Goal: Complete application form: Complete application form

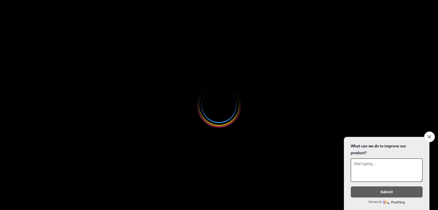
select select
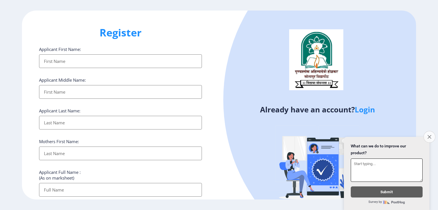
click at [428, 135] on icon "Close survey" at bounding box center [429, 137] width 4 height 4
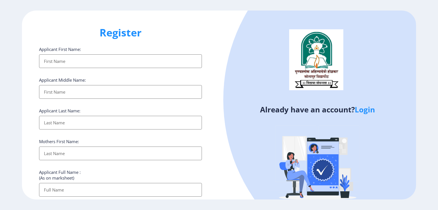
click at [364, 110] on link "Login" at bounding box center [364, 110] width 20 height 10
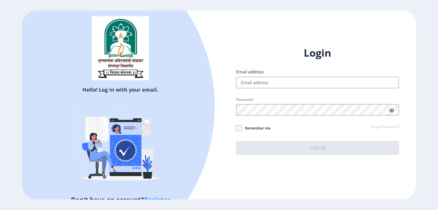
click at [217, 153] on div "Hello! Log in with your email. Don't have an account? Register" at bounding box center [120, 105] width 197 height 189
click at [245, 162] on div "Login Email address: Password: Remember me Forgot Password? Log In Don't have a…" at bounding box center [317, 105] width 197 height 135
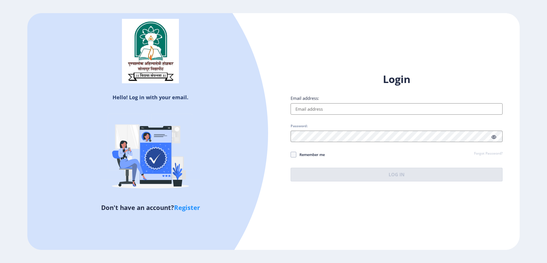
click at [232, 177] on div at bounding box center [49, 133] width 438 height 438
click at [193, 208] on link "Register" at bounding box center [187, 207] width 26 height 9
select select
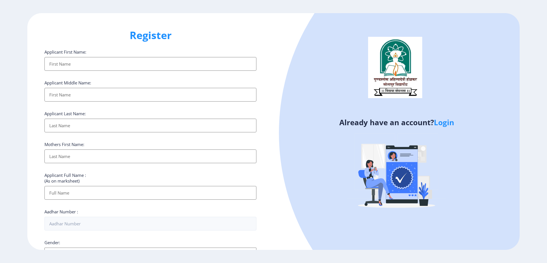
click at [150, 65] on input "Applicant First Name:" at bounding box center [150, 64] width 212 height 14
type input "Vikas"
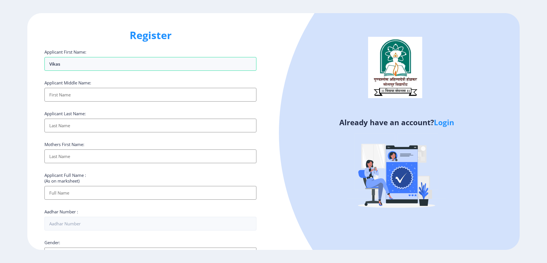
click at [161, 92] on input "Applicant First Name:" at bounding box center [150, 95] width 212 height 14
type input "[PERSON_NAME]"
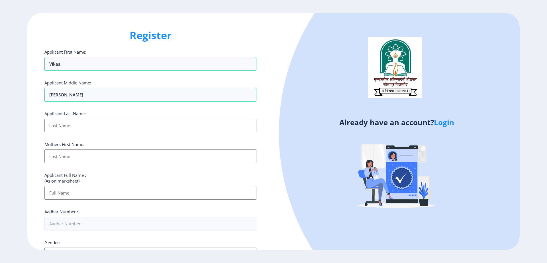
click at [125, 124] on input "Applicant First Name:" at bounding box center [150, 126] width 212 height 14
type input "Bhogajkar"
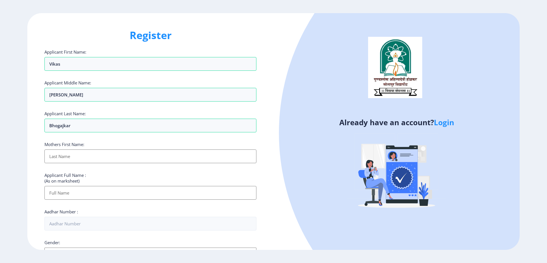
click at [106, 154] on input "Applicant First Name:" at bounding box center [150, 156] width 212 height 14
type input "[PERSON_NAME]"
click at [98, 192] on input "Applicant First Name:" at bounding box center [150, 193] width 212 height 14
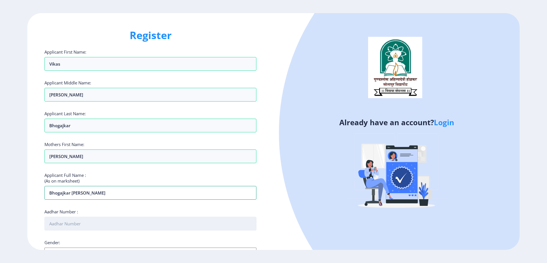
type input "Bhogajkar [PERSON_NAME]"
click at [98, 210] on input "Aadhar Number :" at bounding box center [150, 224] width 212 height 14
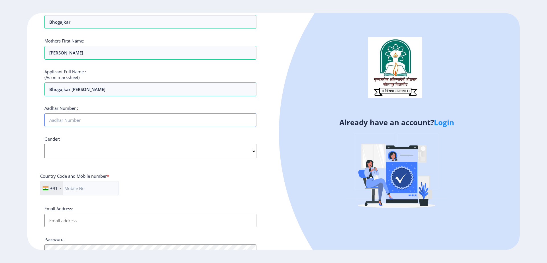
scroll to position [107, 0]
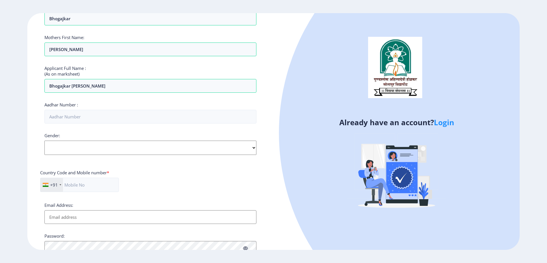
click at [103, 150] on div "Gender: Select Gender [DEMOGRAPHIC_DATA] [DEMOGRAPHIC_DATA] Other" at bounding box center [150, 143] width 212 height 22
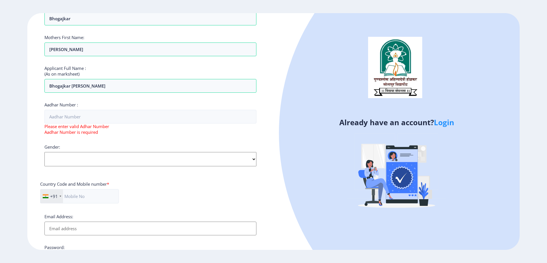
select select "[DEMOGRAPHIC_DATA]"
click at [44, 152] on select "Select Gender [DEMOGRAPHIC_DATA] [DEMOGRAPHIC_DATA] Other" at bounding box center [150, 159] width 212 height 14
click at [95, 195] on input "text" at bounding box center [79, 196] width 79 height 14
type input "7083103100"
click at [93, 121] on input "Aadhar Number :" at bounding box center [150, 117] width 212 height 14
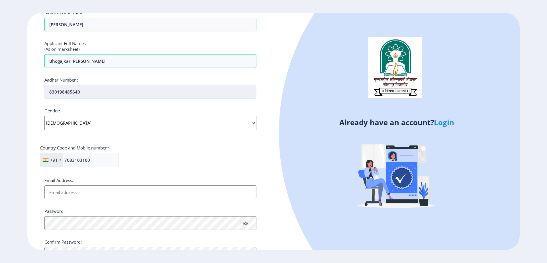
scroll to position [160, 0]
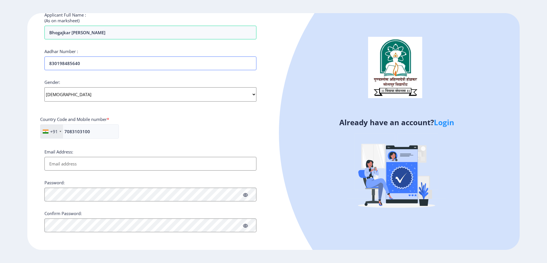
type input "830198485640"
click at [98, 161] on input "Email Address:" at bounding box center [150, 164] width 212 height 14
type input "[EMAIL_ADDRESS][DOMAIN_NAME]"
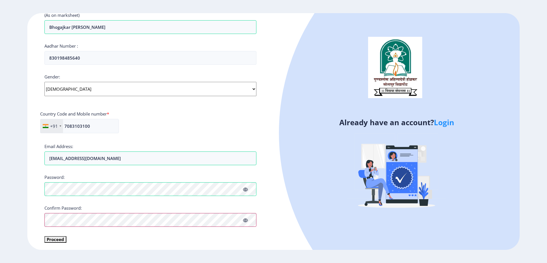
scroll to position [167, 0]
click at [252, 210] on div "Register Applicant First Name: Vikas Applicant Middle Name: [PERSON_NAME] Appli…" at bounding box center [150, 131] width 246 height 236
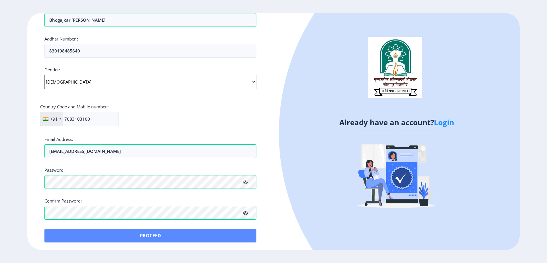
scroll to position [174, 0]
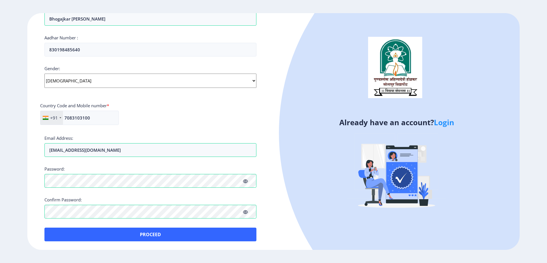
click at [245, 210] on icon at bounding box center [245, 212] width 5 height 4
click at [246, 181] on icon at bounding box center [245, 181] width 5 height 4
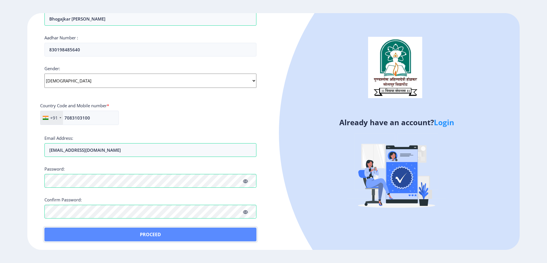
click at [163, 210] on button "Proceed" at bounding box center [150, 234] width 212 height 14
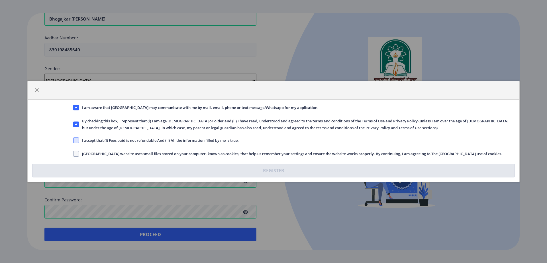
click at [79, 142] on span at bounding box center [76, 140] width 6 height 6
click at [74, 140] on input "I accept that (I) Fees paid is not refundable And (II) All the information fill…" at bounding box center [73, 140] width 0 height 0
checkbox input "true"
click at [79, 153] on span "[GEOGRAPHIC_DATA] website uses small files stored on your computer, known as co…" at bounding box center [290, 153] width 423 height 7
click at [74, 154] on input "[GEOGRAPHIC_DATA] website uses small files stored on your computer, known as co…" at bounding box center [73, 154] width 0 height 0
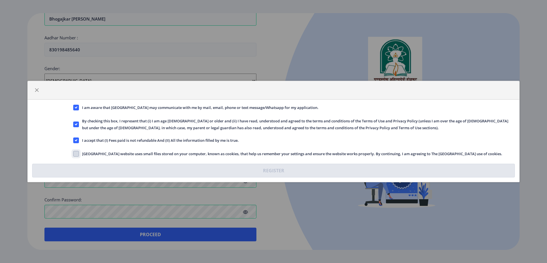
checkbox input "true"
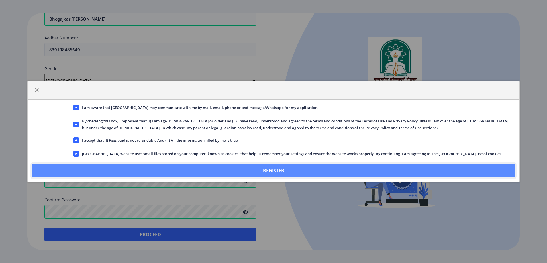
click at [264, 170] on button "Register" at bounding box center [273, 171] width 483 height 14
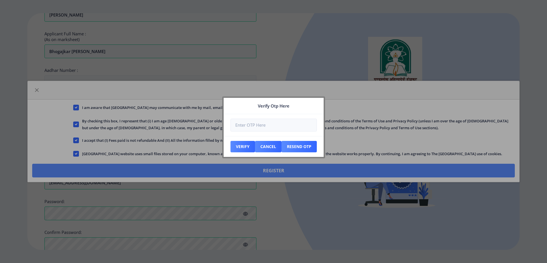
scroll to position [206, 0]
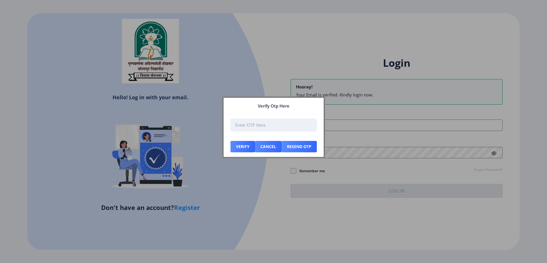
click at [293, 127] on input "number" at bounding box center [273, 125] width 86 height 13
type input "966512"
click at [241, 148] on button "Verify" at bounding box center [242, 146] width 25 height 11
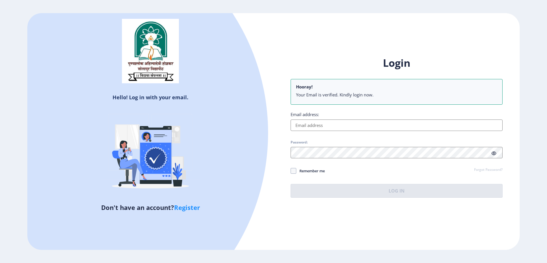
click at [349, 122] on input "Email address:" at bounding box center [397, 124] width 212 height 11
type input "[EMAIL_ADDRESS][DOMAIN_NAME]"
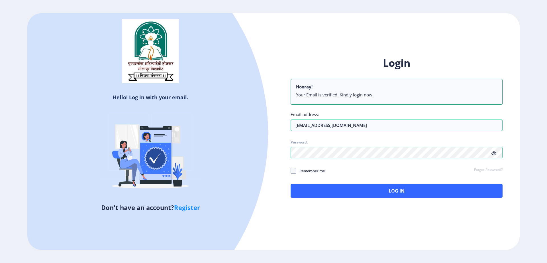
click at [352, 204] on div "Login Hooray! Your Email is verified. Kindly login now. Email address: [EMAIL_A…" at bounding box center [397, 132] width 246 height 168
click at [311, 172] on span "Remember me" at bounding box center [310, 170] width 28 height 7
click at [291, 171] on input "Remember me" at bounding box center [291, 170] width 0 height 0
checkbox input "true"
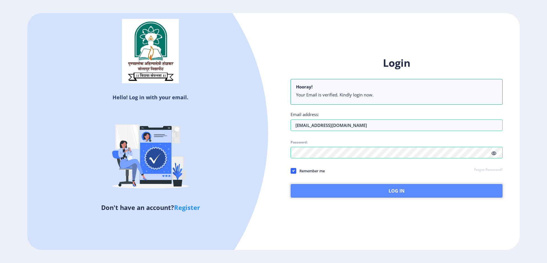
click at [375, 193] on button "Log In" at bounding box center [397, 191] width 212 height 14
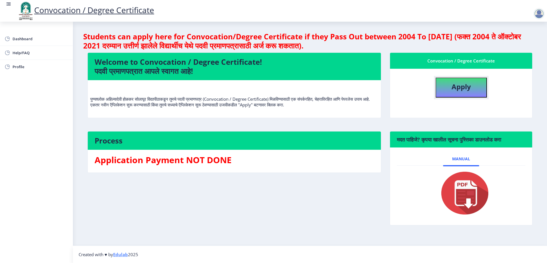
click at [437, 93] on button "Apply" at bounding box center [461, 87] width 51 height 20
select select
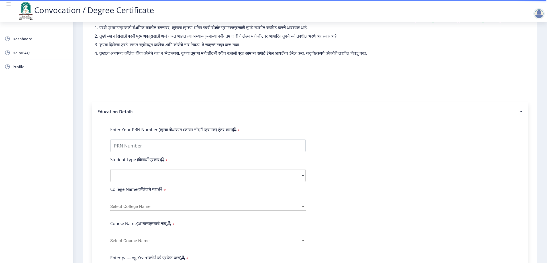
scroll to position [39, 0]
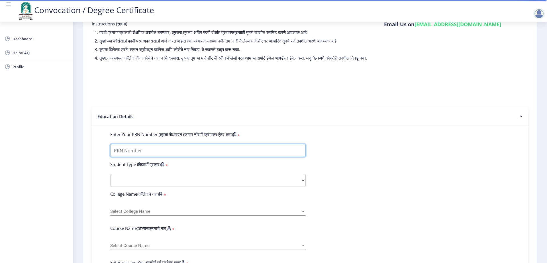
click at [236, 153] on input "Enter Your PRN Number (तुमचा पीआरएन (कायम नोंदणी क्रमांक) एंटर करा)" at bounding box center [207, 150] width 195 height 13
type input "0900004455"
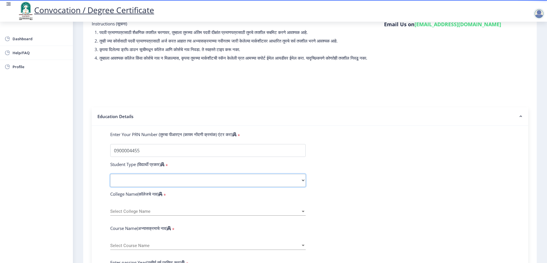
click at [206, 183] on select "Select Student Type Regular External" at bounding box center [207, 180] width 195 height 13
select select "Regular"
click at [110, 179] on select "Select Student Type Regular External" at bounding box center [207, 180] width 195 height 13
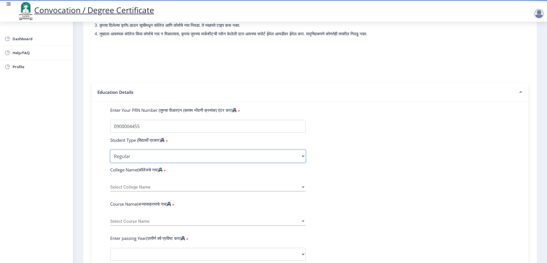
scroll to position [75, 0]
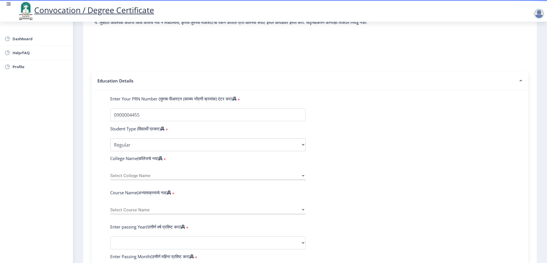
click at [213, 178] on span "Select College Name" at bounding box center [205, 175] width 190 height 5
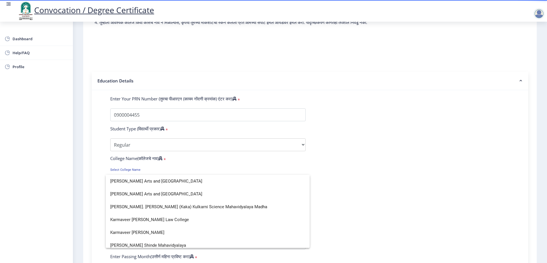
scroll to position [677, 0]
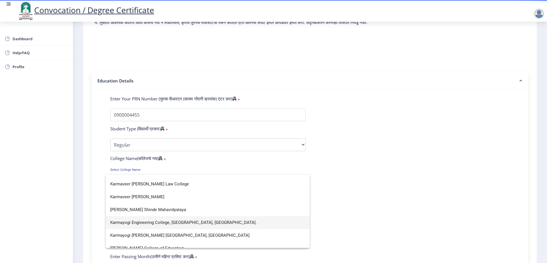
click at [186, 210] on span "Karmayogi Engineering College, [GEOGRAPHIC_DATA], [GEOGRAPHIC_DATA]." at bounding box center [207, 222] width 195 height 13
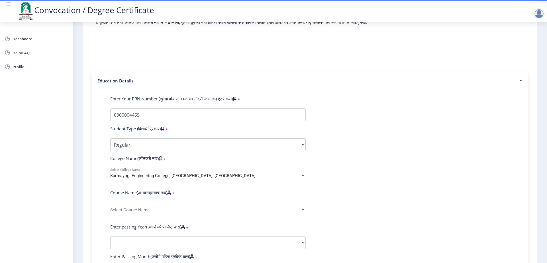
click at [171, 210] on span "Select Course Name" at bounding box center [205, 209] width 190 height 5
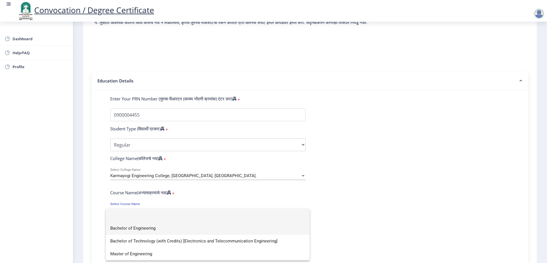
click at [146, 210] on span "Bachelor of Engineering" at bounding box center [207, 228] width 195 height 13
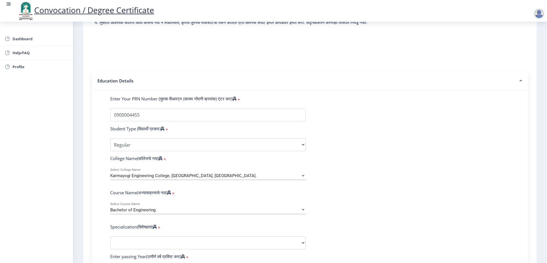
scroll to position [146, 0]
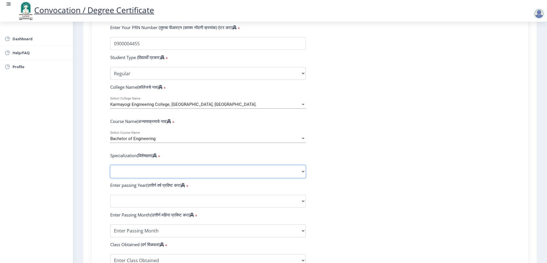
click at [279, 178] on select "Specialization Bio-Medical Engineering Civil Engineering Computer Science & Eng…" at bounding box center [207, 171] width 195 height 13
select select "Computer Science & Engineering"
click at [110, 170] on select "Specialization Bio-Medical Engineering Civil Engineering Computer Science & Eng…" at bounding box center [207, 171] width 195 height 13
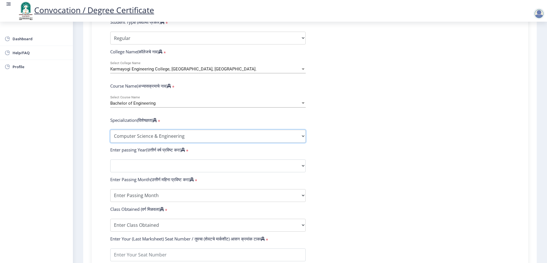
scroll to position [181, 0]
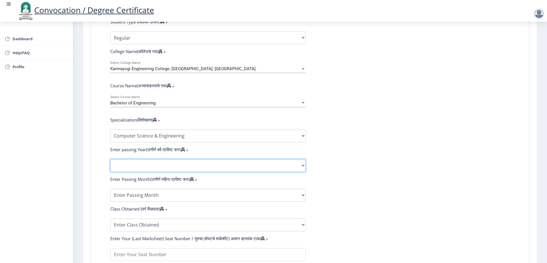
click at [209, 171] on select "2025 2024 2023 2022 2021 2020 2019 2018 2017 2016 2015 2014 2013 2012 2011 2010…" at bounding box center [207, 165] width 195 height 13
select select "2017"
click at [110, 164] on select "2025 2024 2023 2022 2021 2020 2019 2018 2017 2016 2015 2014 2013 2012 2011 2010…" at bounding box center [207, 165] width 195 height 13
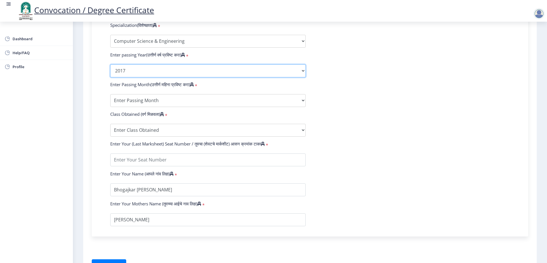
scroll to position [288, 0]
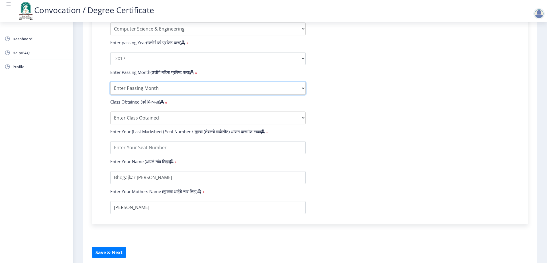
click at [260, 94] on select "Enter Passing Month March April May October November December" at bounding box center [207, 88] width 195 height 13
select select "April"
click at [110, 87] on select "Enter Passing Month March April May October November December" at bounding box center [207, 88] width 195 height 13
click at [196, 120] on select "Enter Class Obtained FIRST CLASS WITH DISTINCTION FIRST CLASS HIGHER SECOND CLA…" at bounding box center [207, 117] width 195 height 13
select select "FIRST CLASS WITH DISTINCTION"
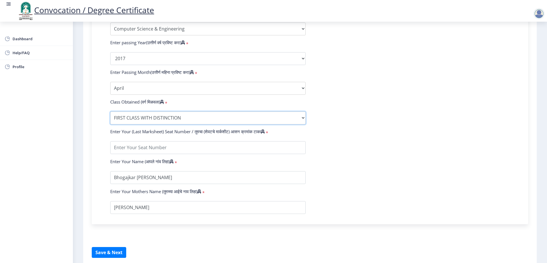
click at [110, 117] on select "Enter Class Obtained FIRST CLASS WITH DISTINCTION FIRST CLASS HIGHER SECOND CLA…" at bounding box center [207, 117] width 195 height 13
click at [210, 154] on input "textarea" at bounding box center [207, 147] width 195 height 13
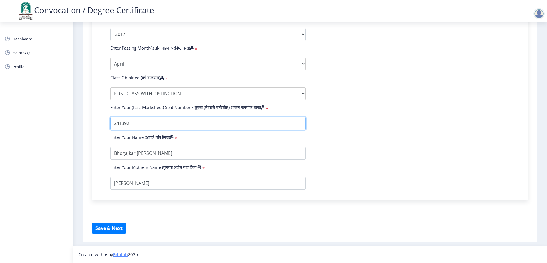
type input "241392"
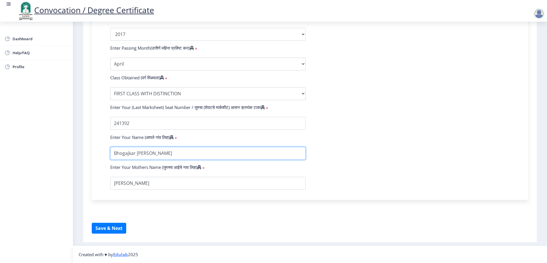
click at [191, 155] on input "textarea" at bounding box center [207, 153] width 195 height 13
click at [189, 197] on div "Enter Your PRN Number (तुमचा पीआरएन (कायम नोंदणी क्रमांक) एंटर करा) * Student T…" at bounding box center [310, 26] width 436 height 348
click at [112, 210] on button "Save & Next" at bounding box center [109, 228] width 34 height 11
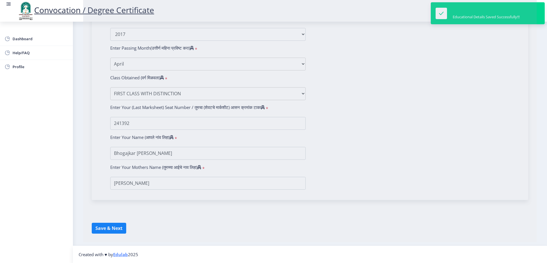
select select
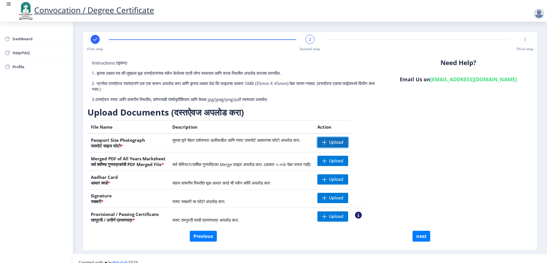
click at [327, 140] on span at bounding box center [324, 142] width 5 height 5
click at [334, 142] on nb-action at bounding box center [325, 142] width 17 height 10
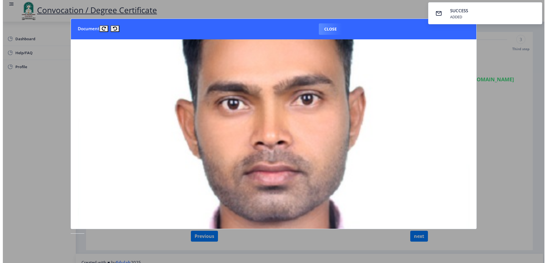
scroll to position [107, 0]
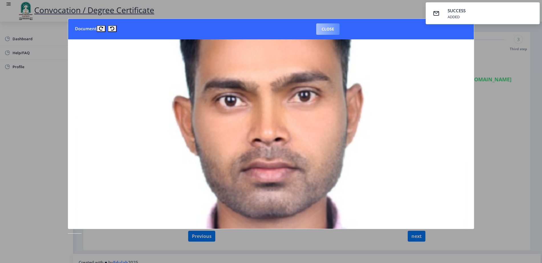
click at [324, 31] on button "Close" at bounding box center [327, 28] width 23 height 11
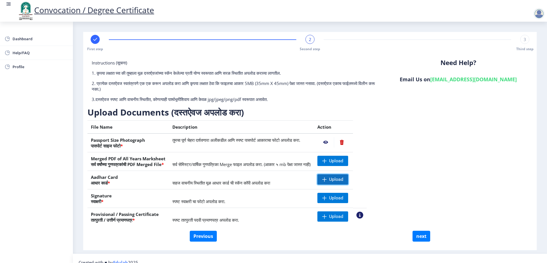
click at [343, 180] on span "Upload" at bounding box center [336, 179] width 14 height 6
click at [327, 198] on span at bounding box center [324, 197] width 5 height 5
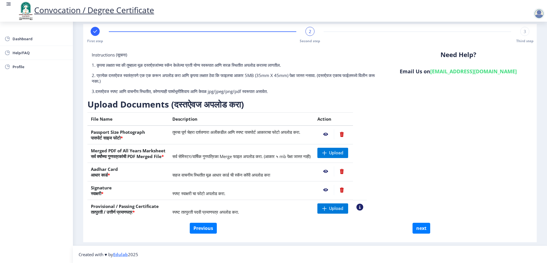
scroll to position [0, 0]
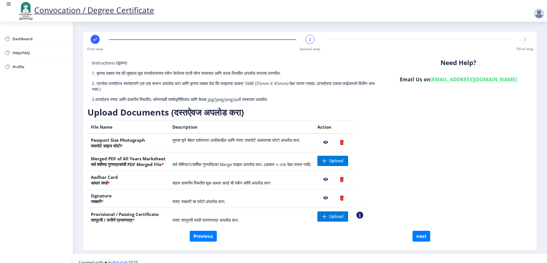
click at [41, 150] on div "Dashboard Help/FAQ Profile" at bounding box center [36, 142] width 73 height 241
click at [194, 210] on button "Previous" at bounding box center [203, 235] width 27 height 11
select select "Regular"
select select "2017"
select select "April"
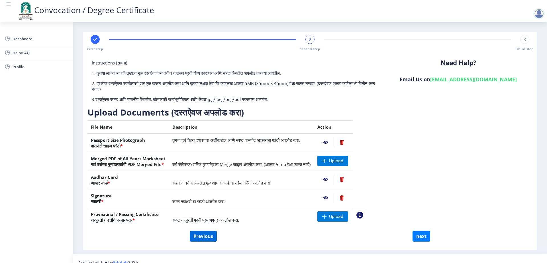
select select "FIRST CLASS WITH DISTINCTION"
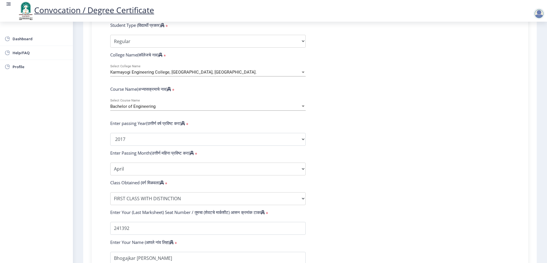
scroll to position [288, 0]
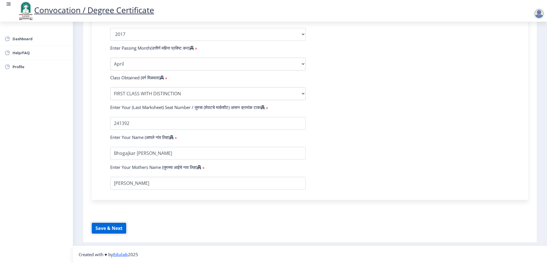
click at [121, 210] on button "Save & Next" at bounding box center [109, 228] width 34 height 11
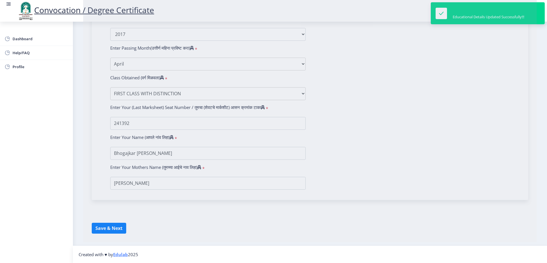
select select
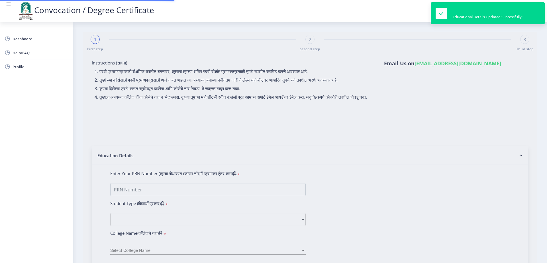
type input "0900004455"
select select "Regular"
select select "2017"
select select "April"
select select "FIRST CLASS WITH DISTINCTION"
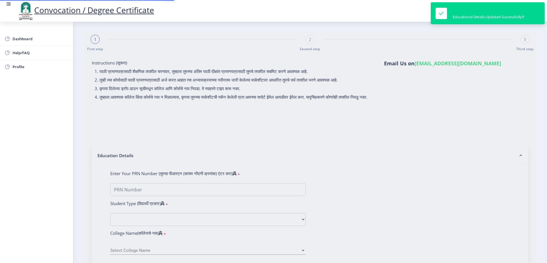
type input "241392"
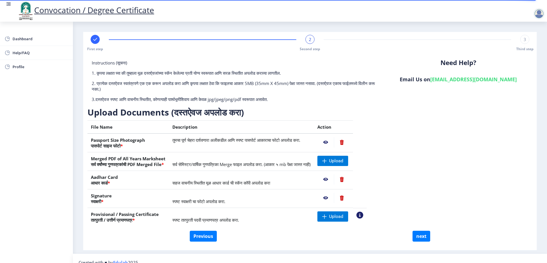
scroll to position [8, 0]
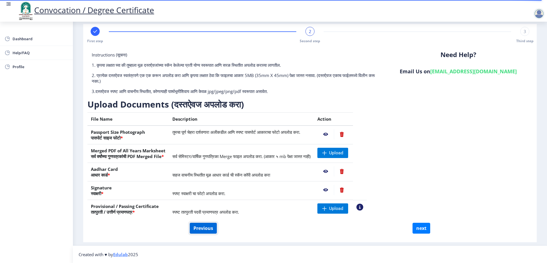
click at [215, 210] on button "Previous" at bounding box center [203, 228] width 27 height 11
select select "Regular"
select select
select select "2017"
select select "April"
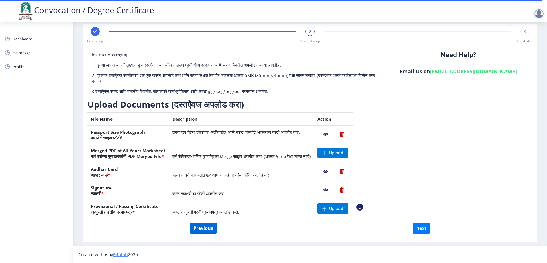
select select "FIRST CLASS WITH DISTINCTION"
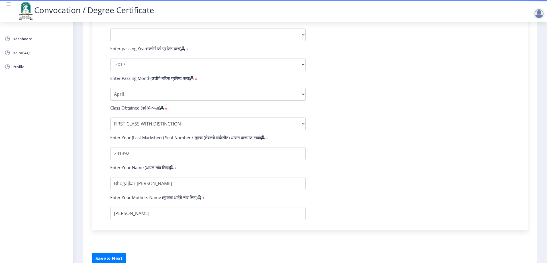
scroll to position [140, 0]
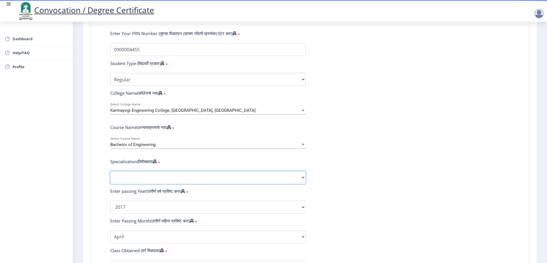
click at [291, 182] on select "Specialization Bio-Medical Engineering Civil Engineering Computer Science & Eng…" at bounding box center [207, 177] width 195 height 13
select select "Computer Science & Engineering"
click at [110, 176] on select "Specialization Bio-Medical Engineering Civil Engineering Computer Science & Eng…" at bounding box center [207, 177] width 195 height 13
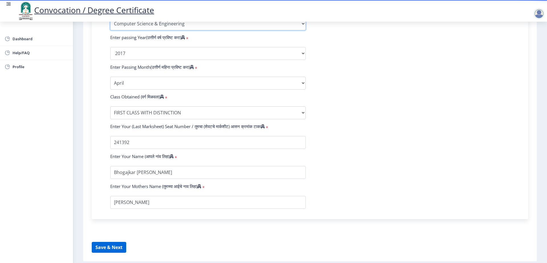
scroll to position [318, 0]
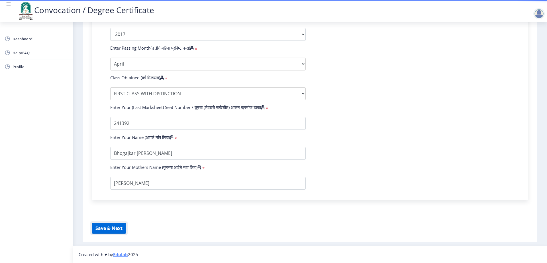
click at [106, 210] on button "Save & Next" at bounding box center [109, 228] width 34 height 11
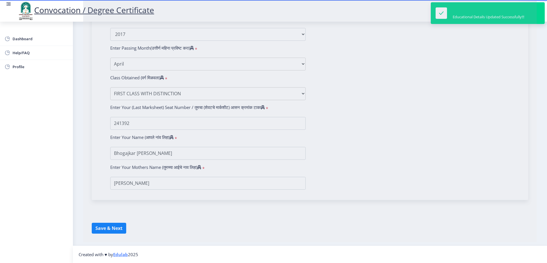
select select
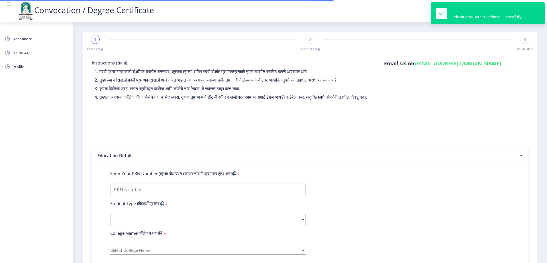
type input "0900004455"
select select "Regular"
select select "2017"
select select "April"
select select "FIRST CLASS WITH DISTINCTION"
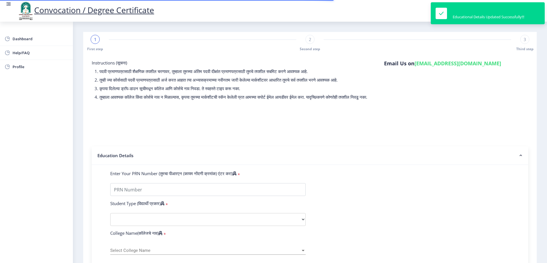
type input "241392"
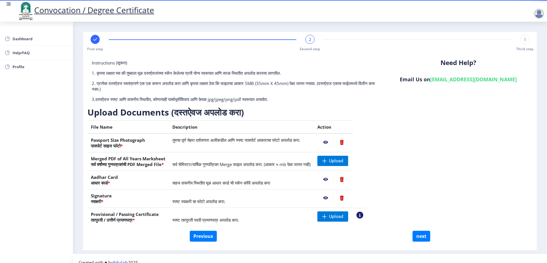
click at [437, 16] on div at bounding box center [538, 13] width 11 height 11
click at [26, 39] on span "Dashboard" at bounding box center [41, 38] width 56 height 7
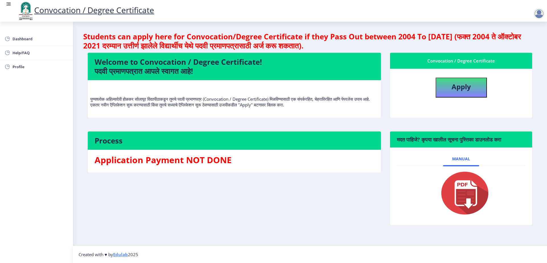
click at [294, 210] on div "Process Application Payment NOT DONE" at bounding box center [234, 182] width 302 height 103
click at [230, 159] on h3 "Application Payment NOT DONE" at bounding box center [234, 159] width 279 height 11
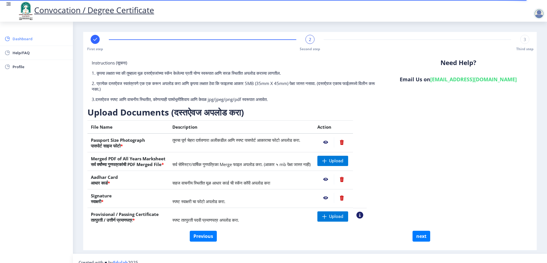
click at [29, 38] on span "Dashboard" at bounding box center [41, 38] width 56 height 7
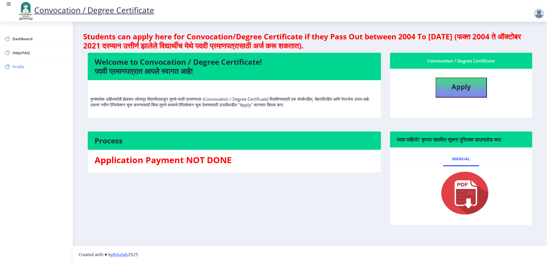
click at [18, 66] on span "Profile" at bounding box center [41, 66] width 56 height 7
select select
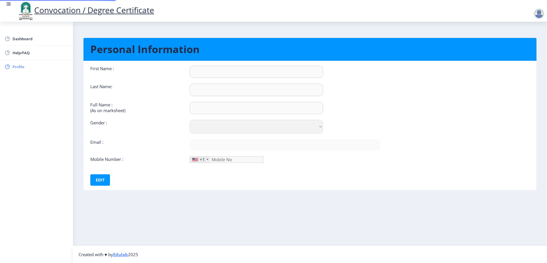
type input "Vikas"
type input "Bhogajkar"
type input "Bhogajkar [PERSON_NAME]"
select select "[DEMOGRAPHIC_DATA]"
type input "[EMAIL_ADDRESS][DOMAIN_NAME]"
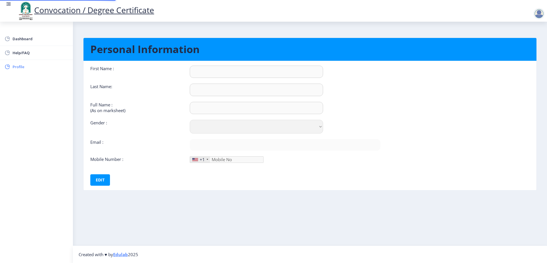
type input "7083103100"
